Goal: Register for event/course

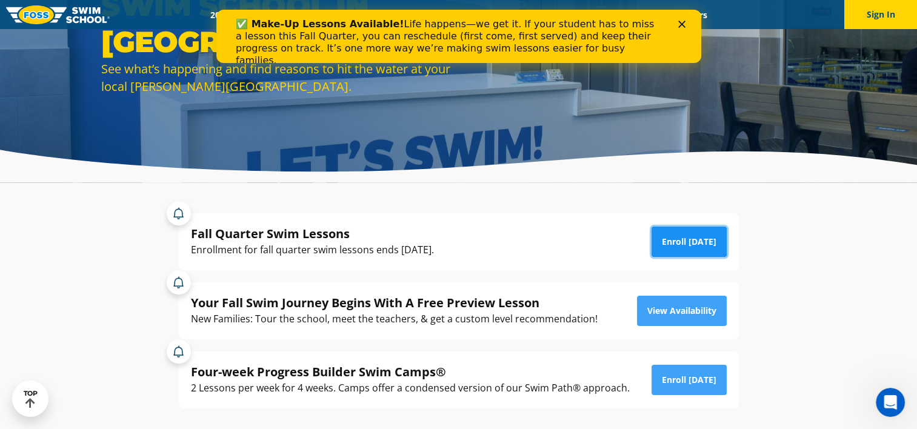
click at [689, 247] on link "Enroll [DATE]" at bounding box center [689, 242] width 75 height 30
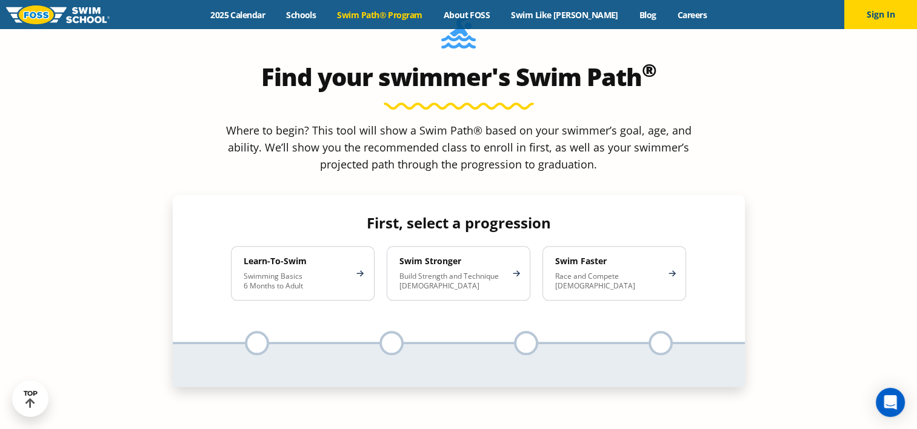
scroll to position [1102, 0]
click at [418, 21] on div "Menu 2025 Calendar Schools Swim Path® Program About FOSS Swim Like Regan Blog C…" at bounding box center [458, 14] width 917 height 29
click at [249, 13] on link "2025 Calendar" at bounding box center [238, 15] width 76 height 12
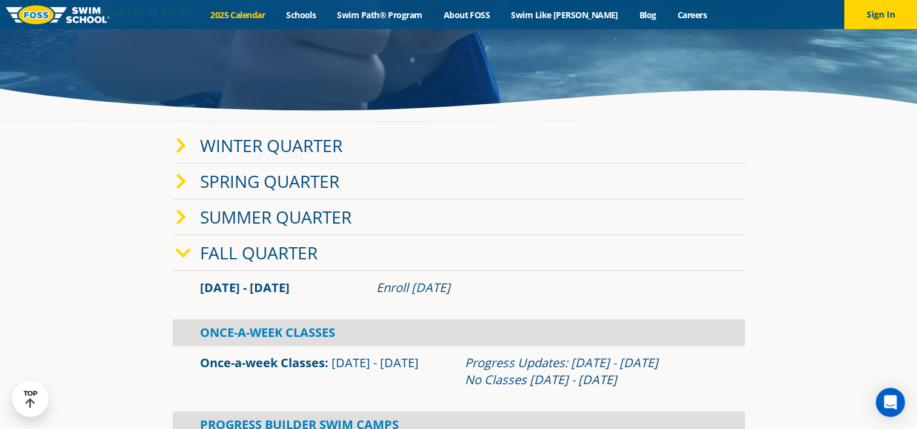
scroll to position [183, 0]
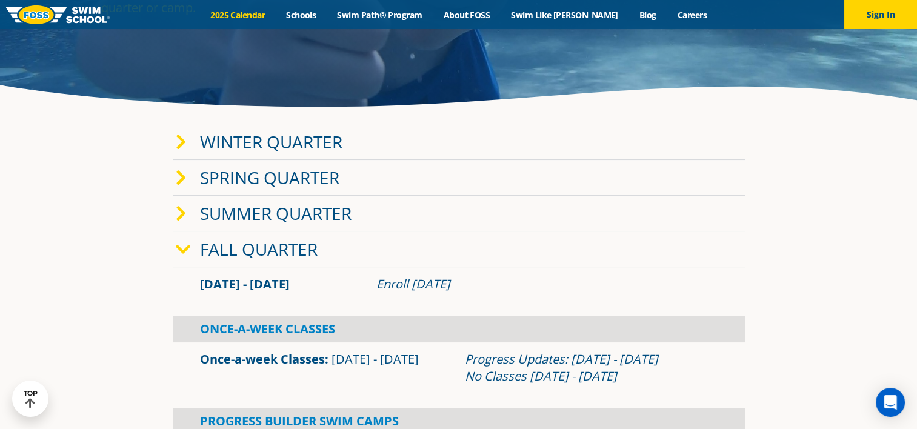
click at [187, 138] on span at bounding box center [188, 142] width 24 height 18
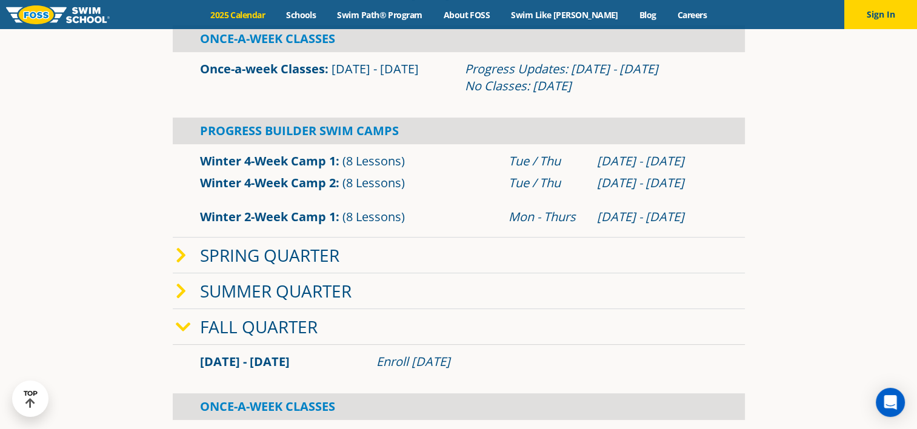
scroll to position [367, 0]
